Goal: Task Accomplishment & Management: Use online tool/utility

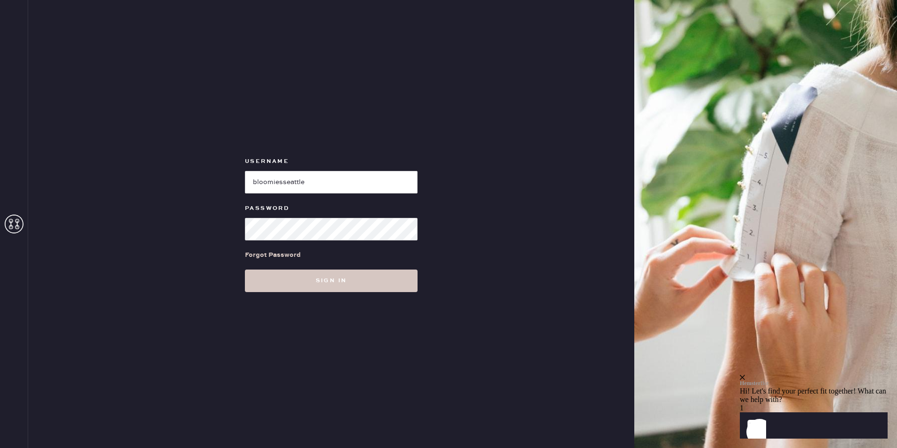
type input "bloomiesseattle"
click at [245, 269] on button "Sign in" at bounding box center [331, 280] width 173 height 23
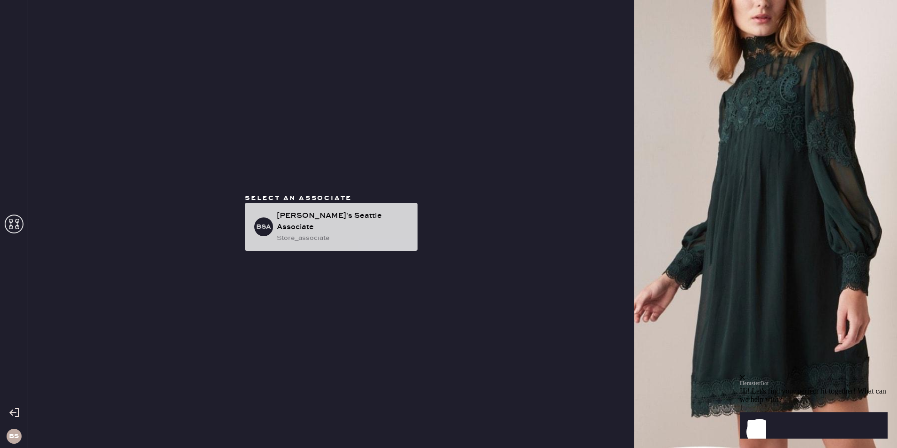
click at [347, 235] on div "store_associate" at bounding box center [343, 238] width 133 height 10
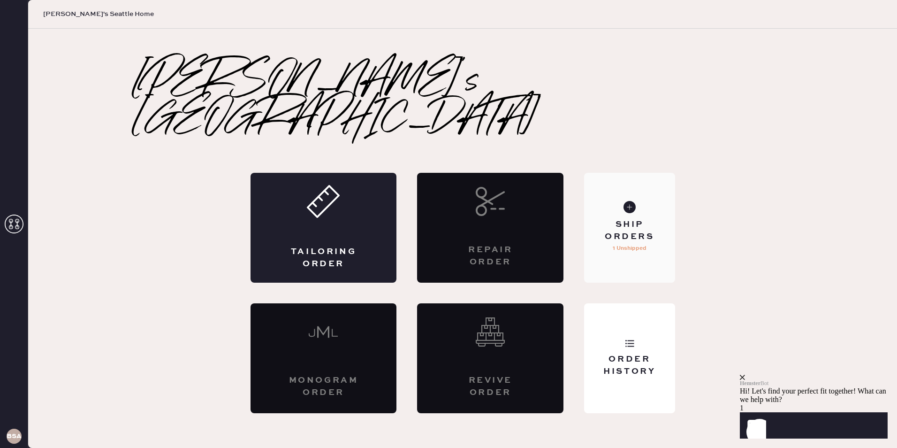
click at [656, 197] on div "Ship Orders 1 Unshipped" at bounding box center [629, 228] width 91 height 110
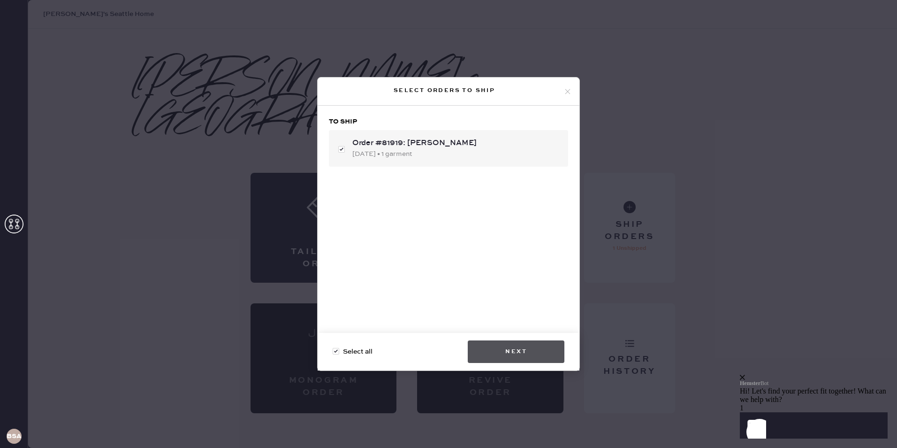
click at [527, 348] on button "Next" at bounding box center [516, 351] width 97 height 23
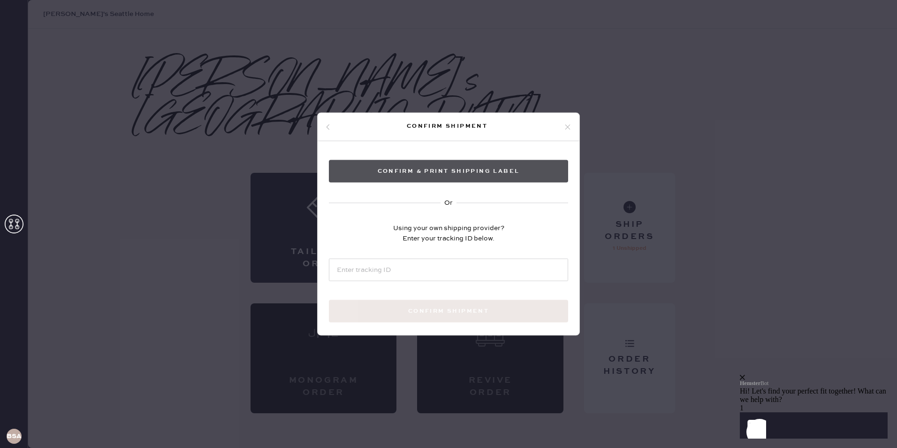
click at [531, 172] on button "Confirm & Print shipping label" at bounding box center [448, 171] width 239 height 23
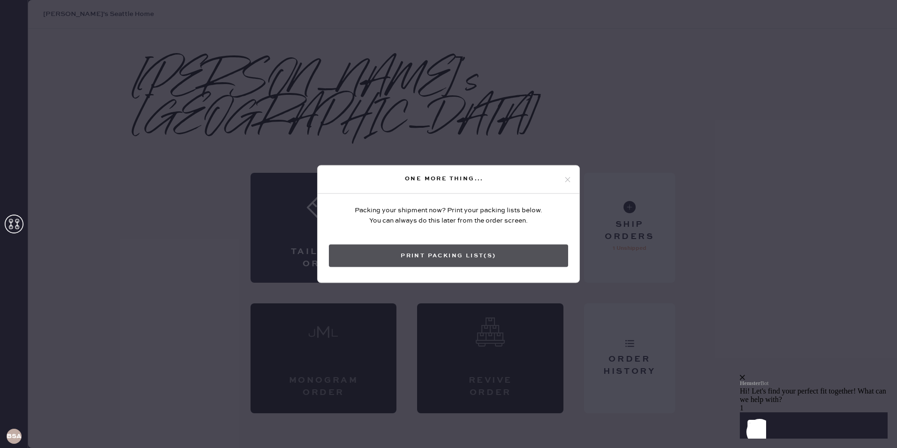
click at [458, 256] on button "Print Packing List(s)" at bounding box center [448, 255] width 239 height 23
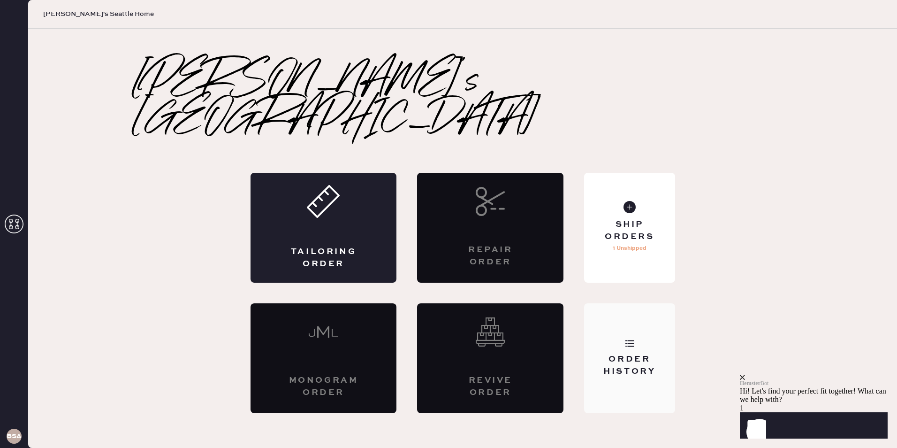
click at [626, 340] on use at bounding box center [629, 343] width 9 height 7
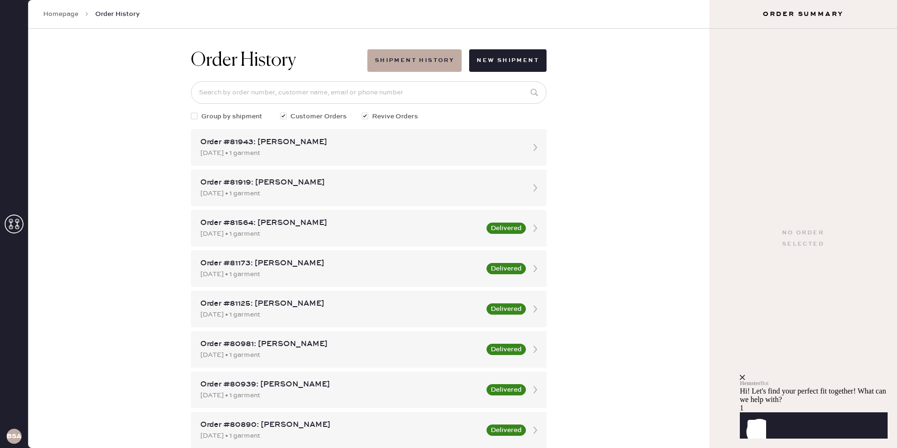
click at [70, 11] on link "Homepage" at bounding box center [60, 13] width 35 height 9
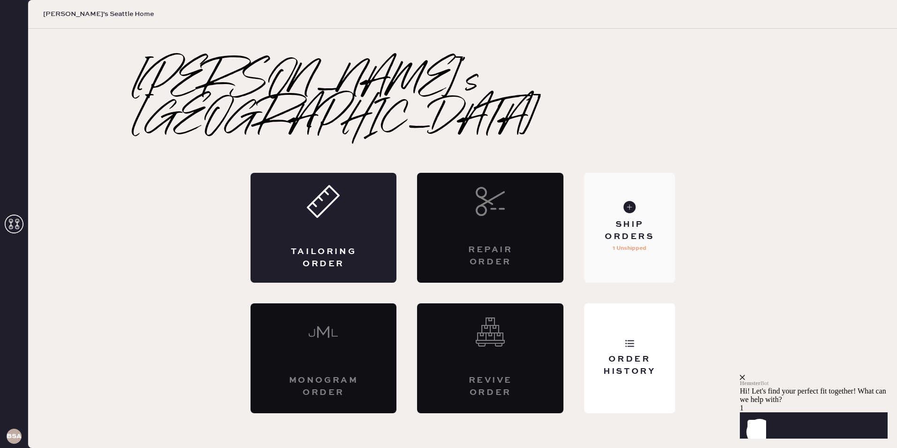
click at [630, 239] on div "Ship Orders 1 Unshipped" at bounding box center [629, 228] width 91 height 110
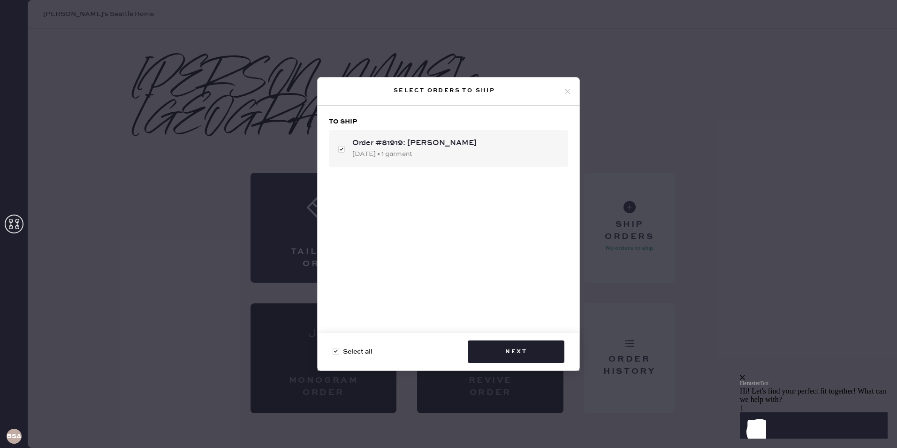
click at [570, 89] on use at bounding box center [567, 91] width 5 height 5
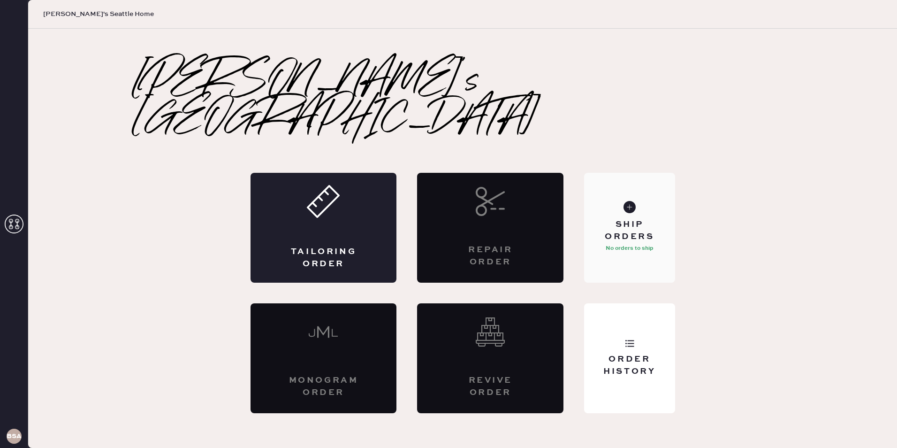
click at [645, 194] on div "Ship Orders No orders to ship" at bounding box center [629, 228] width 91 height 110
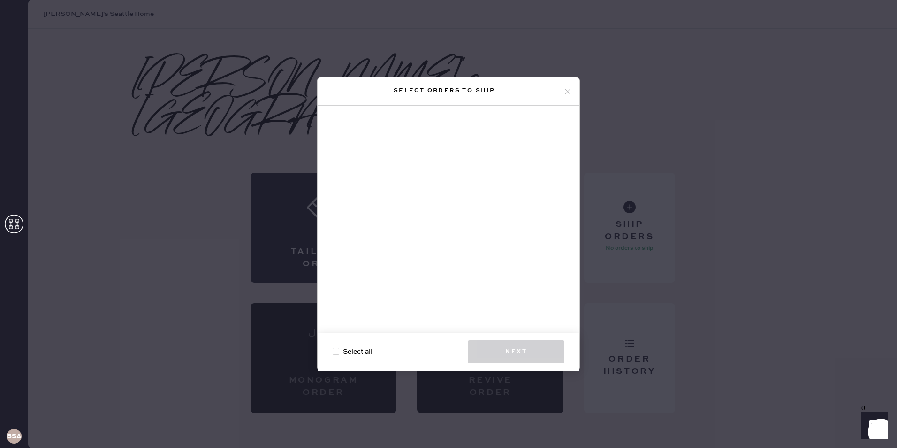
drag, startPoint x: 552, startPoint y: 31, endPoint x: 572, endPoint y: 69, distance: 43.0
click at [563, 52] on div "Select orders to ship Select all Next" at bounding box center [448, 224] width 897 height 448
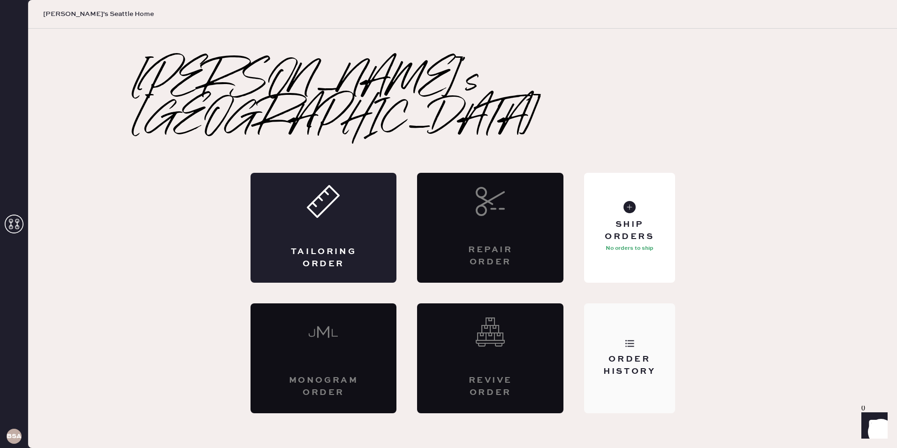
click at [626, 334] on div "Order History" at bounding box center [629, 358] width 91 height 110
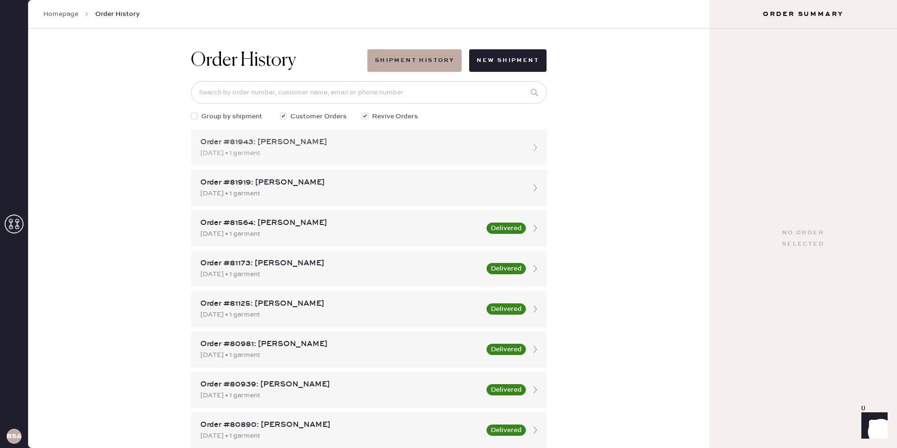
click at [336, 145] on div "Order #81943: [PERSON_NAME]" at bounding box center [360, 142] width 320 height 11
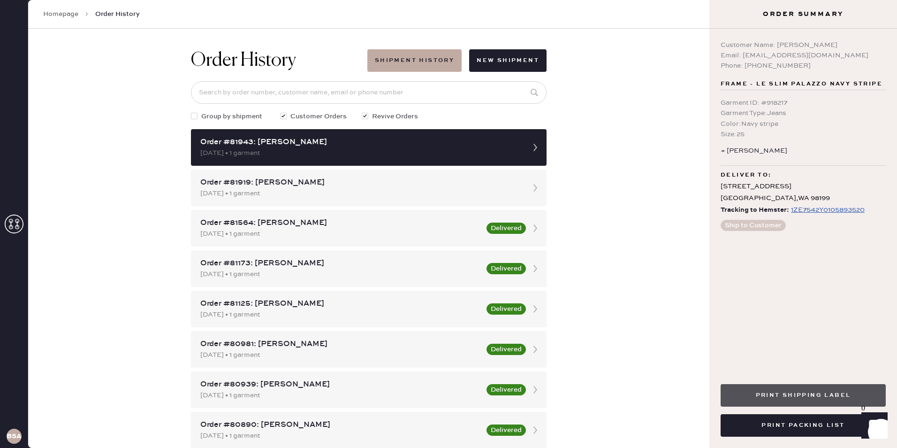
click at [797, 399] on button "Print Shipping Label" at bounding box center [803, 395] width 165 height 23
